Goal: Transaction & Acquisition: Purchase product/service

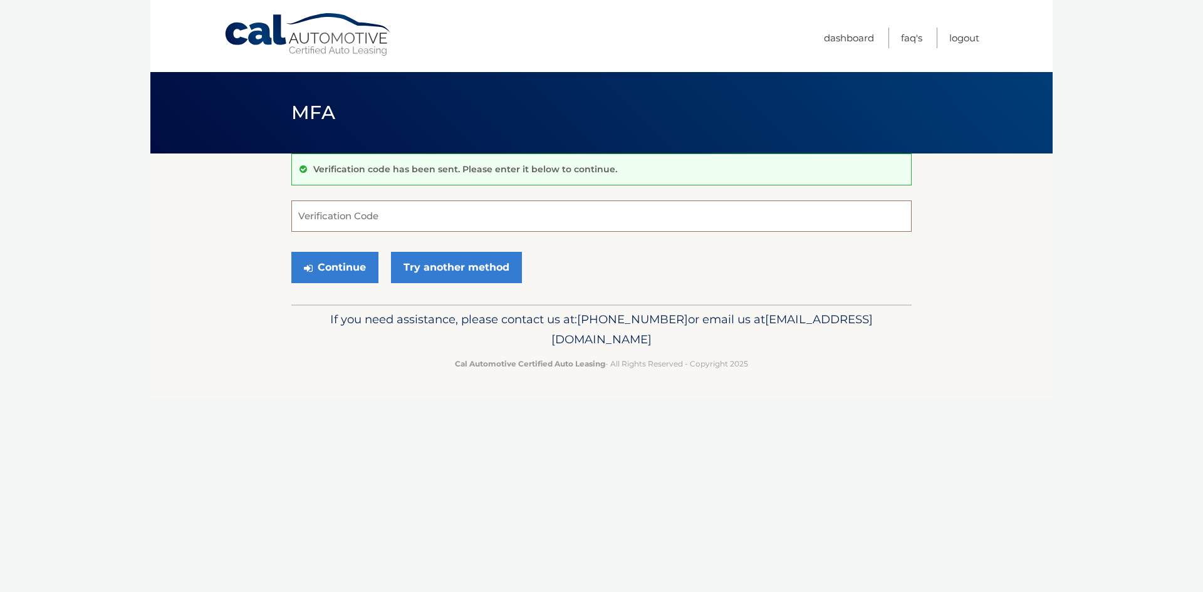
click at [337, 219] on input "Verification Code" at bounding box center [601, 216] width 620 height 31
type input "344988"
click at [291, 252] on button "Continue" at bounding box center [334, 267] width 87 height 31
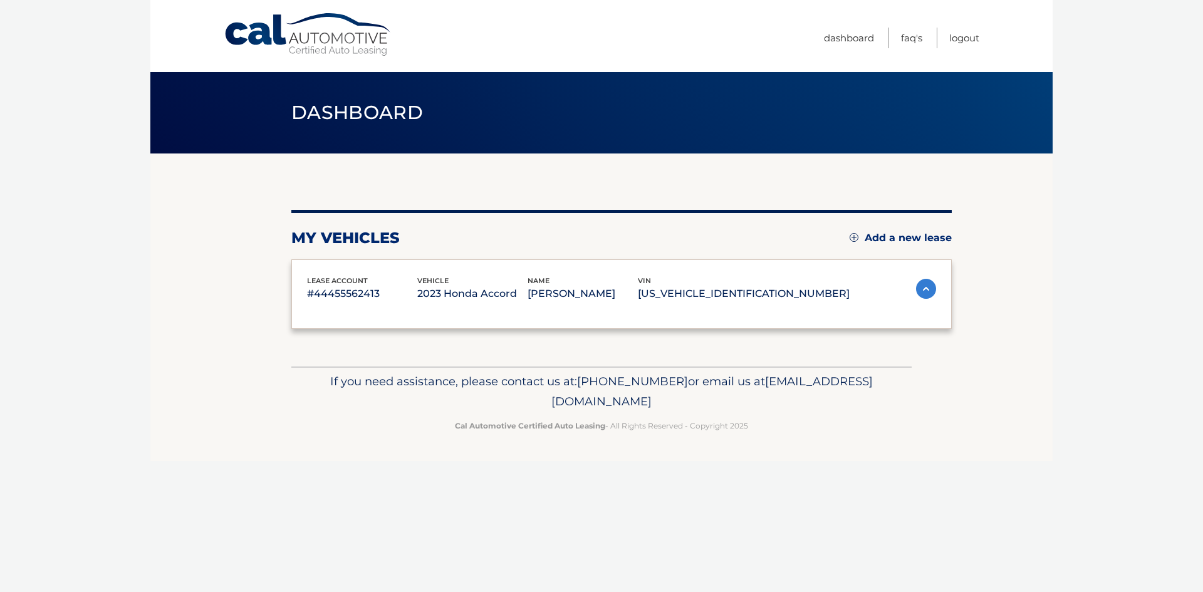
click at [465, 265] on div "lease account #44455562413 vehicle 2023 Honda Accord name [PERSON_NAME] vin [US…" at bounding box center [621, 294] width 661 height 70
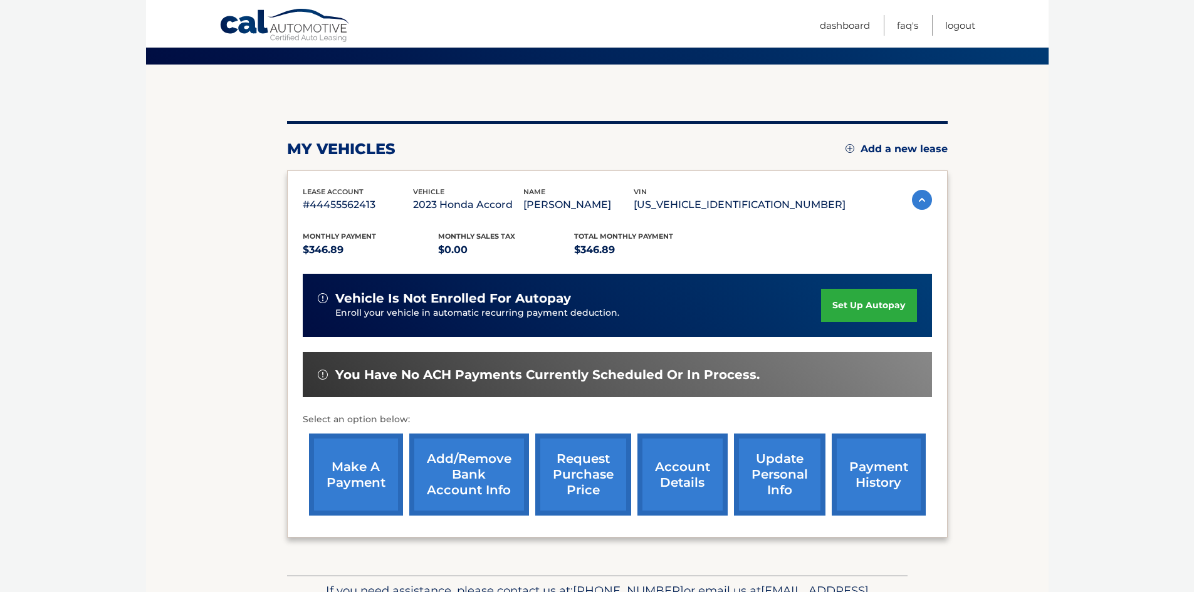
scroll to position [125, 0]
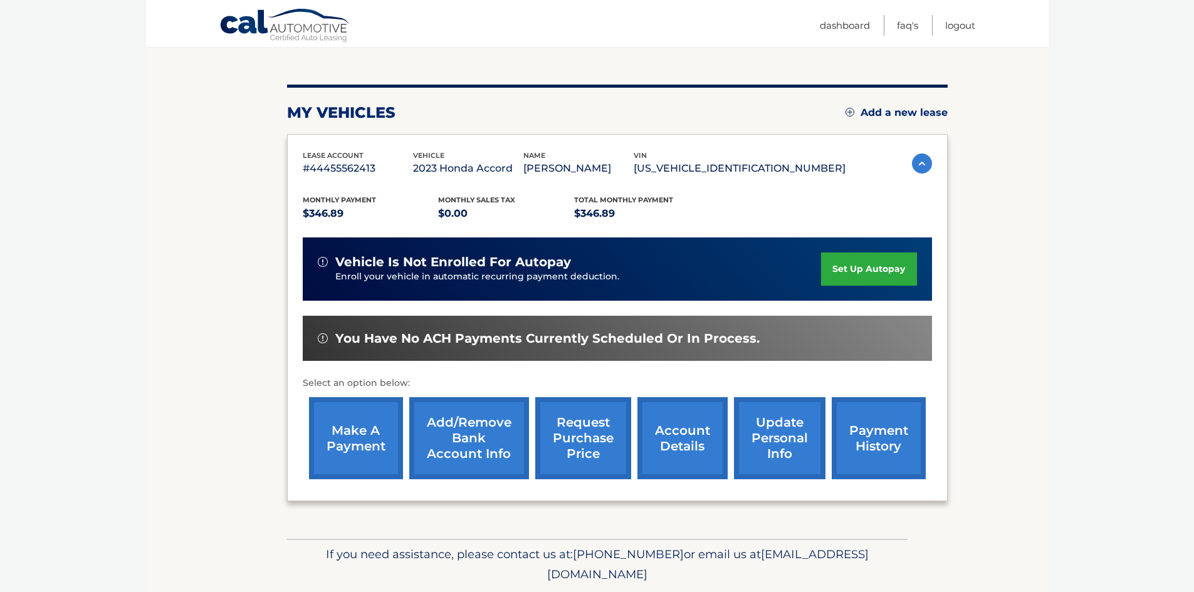
click at [364, 453] on link "make a payment" at bounding box center [356, 438] width 94 height 82
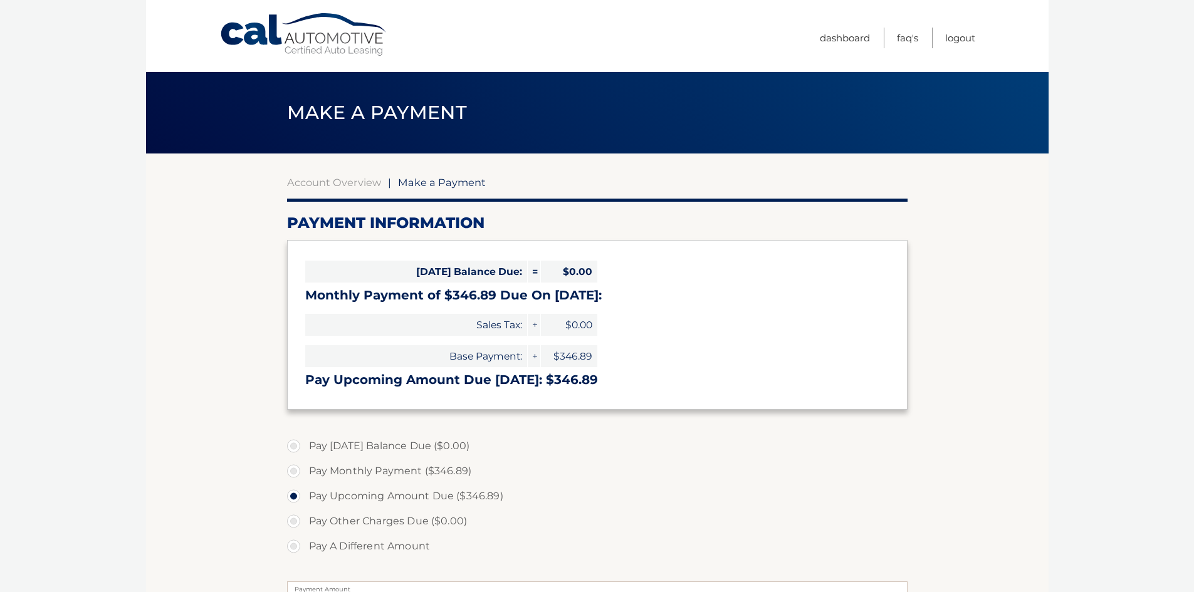
select select "ODNjYzYwZWQtOGVmNi00NDYxLWJlYjQtZTYzYjBlNDFjN2Nk"
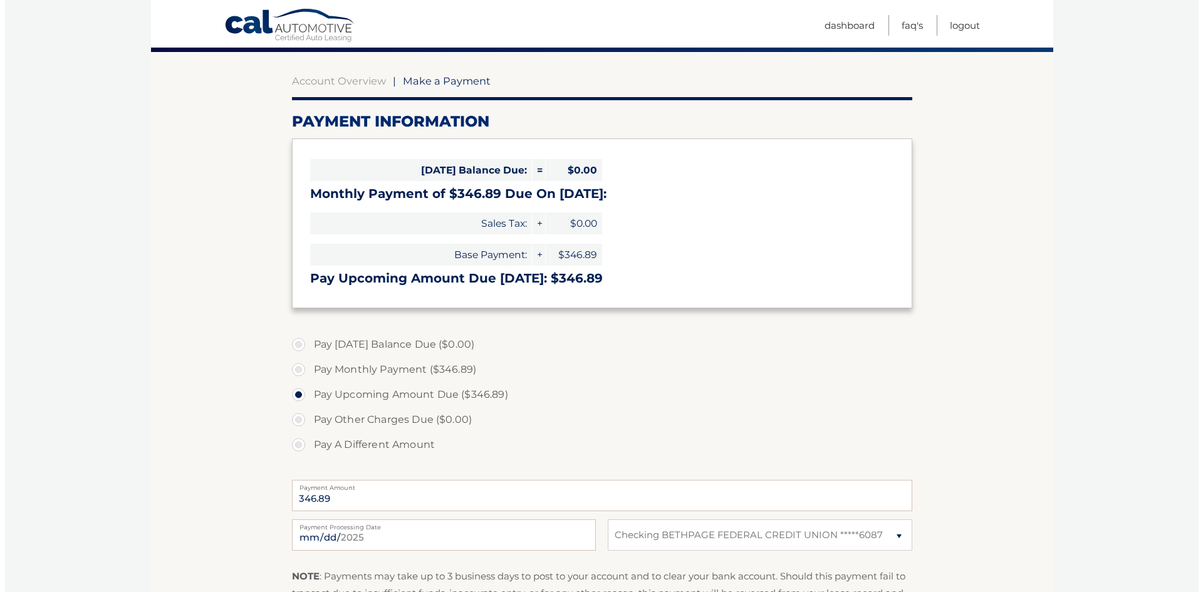
scroll to position [251, 0]
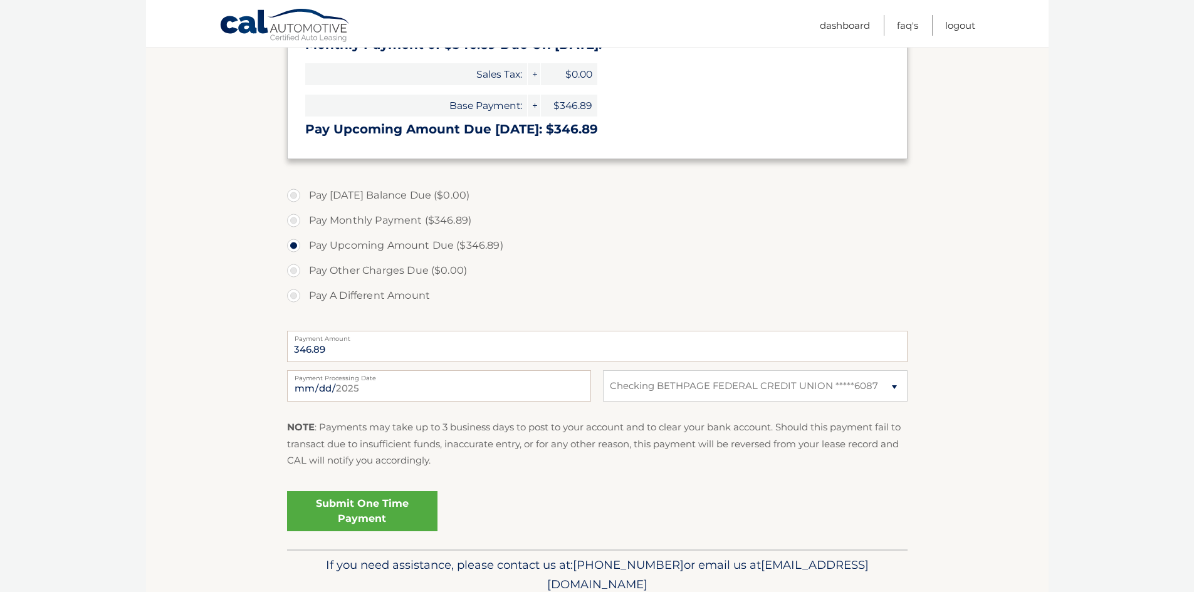
click at [377, 513] on link "Submit One Time Payment" at bounding box center [362, 511] width 150 height 40
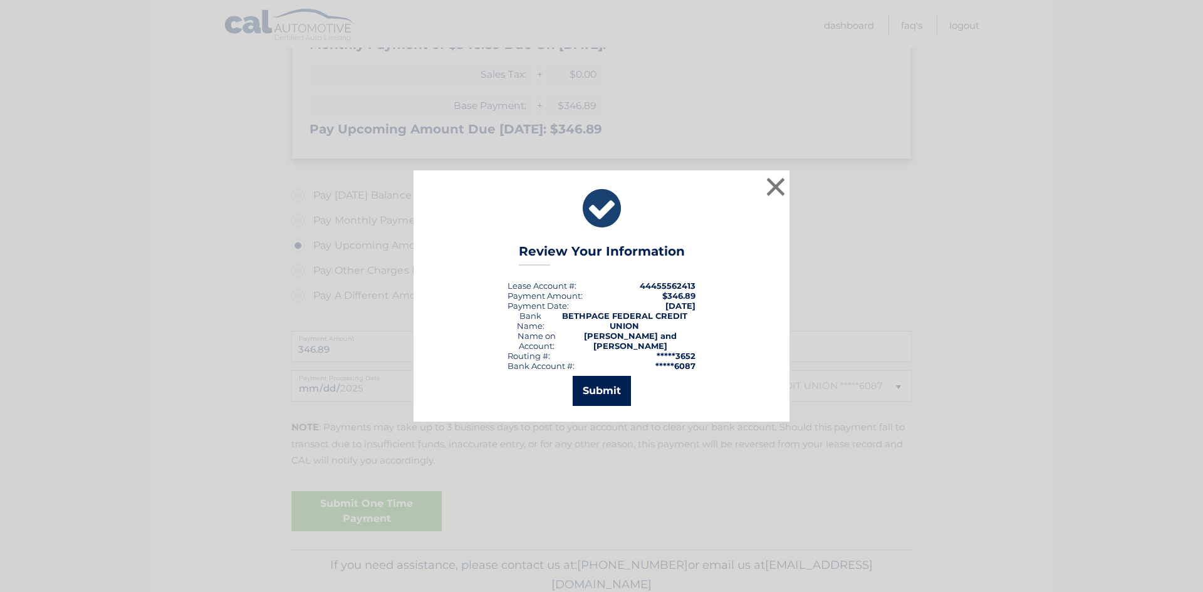
click at [601, 389] on button "Submit" at bounding box center [602, 391] width 58 height 30
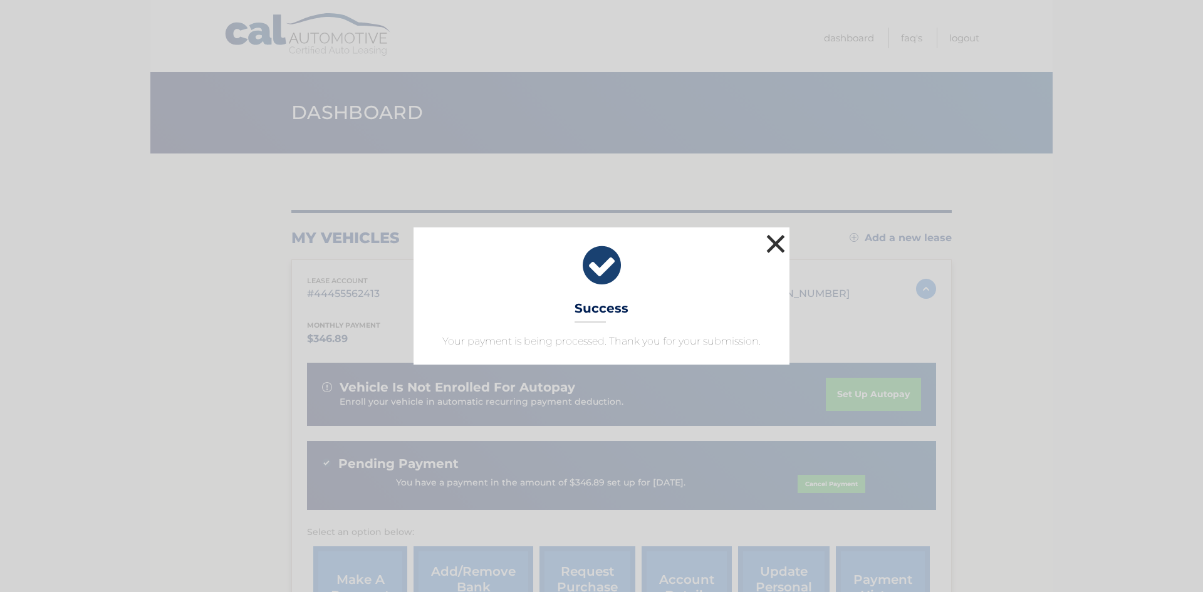
click at [777, 238] on button "×" at bounding box center [775, 243] width 25 height 25
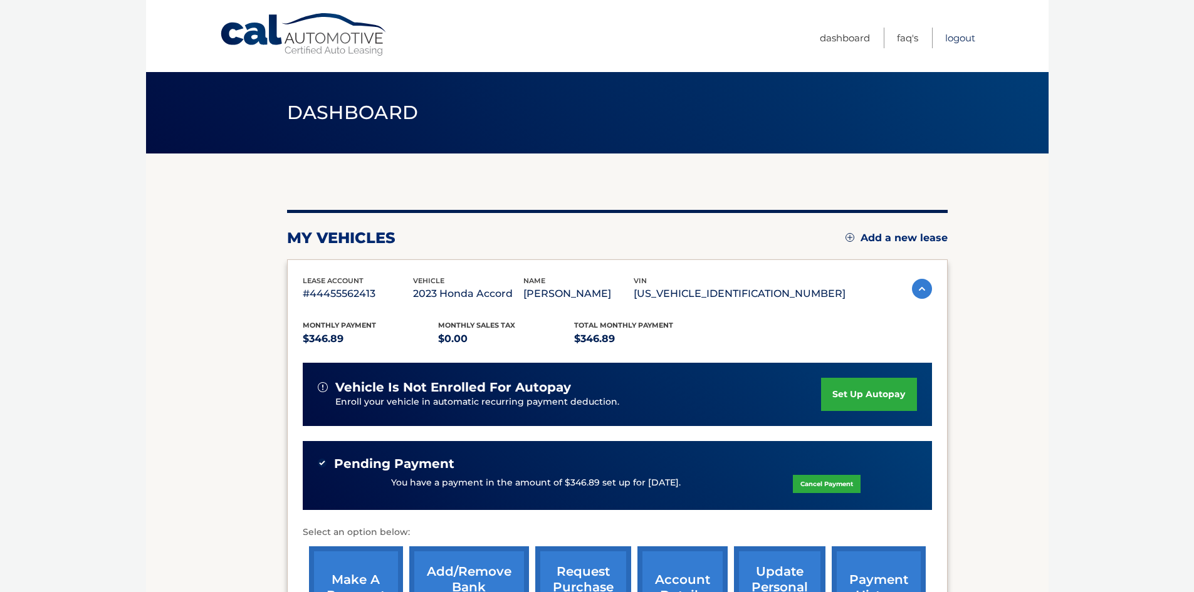
click at [956, 36] on link "Logout" at bounding box center [960, 38] width 30 height 21
